Goal: Task Accomplishment & Management: Use online tool/utility

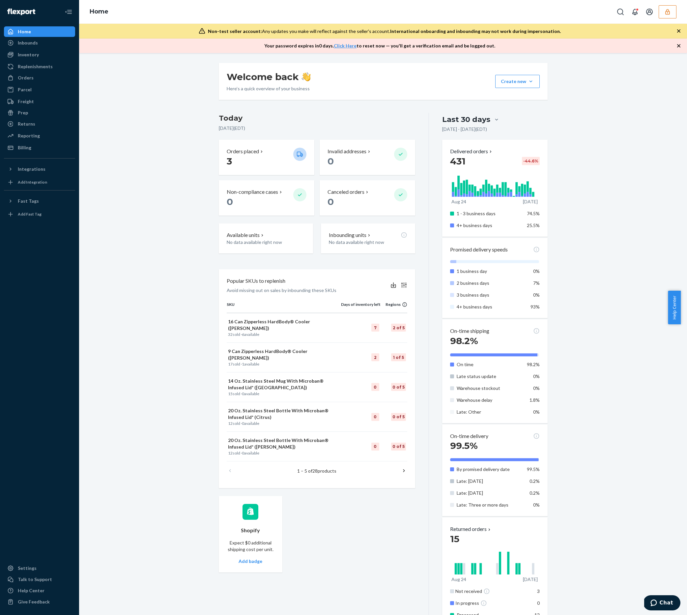
click at [676, 10] on button "button" at bounding box center [668, 11] width 18 height 13
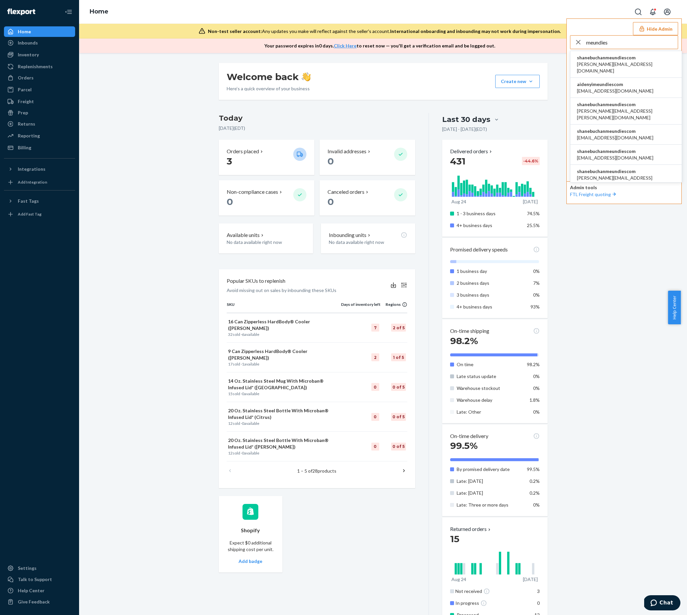
type input "meundies"
click at [590, 58] on span "shanebuchanmeundiescom" at bounding box center [626, 57] width 98 height 7
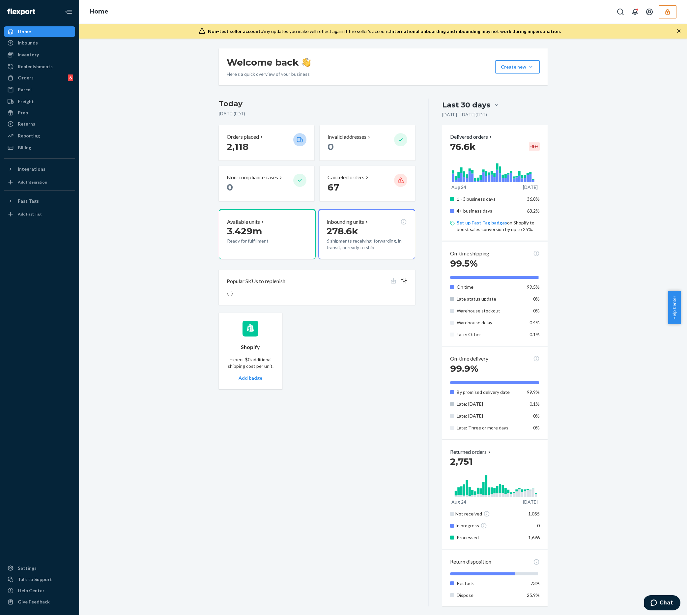
click at [665, 11] on icon "button" at bounding box center [668, 12] width 7 height 7
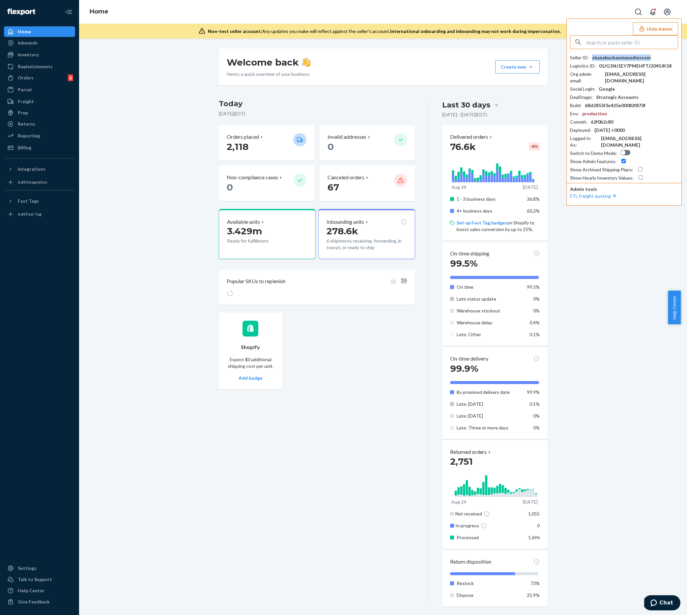
click at [627, 58] on div "shanebuchanmeundiescom" at bounding box center [622, 57] width 59 height 7
